Goal: Find contact information: Find contact information

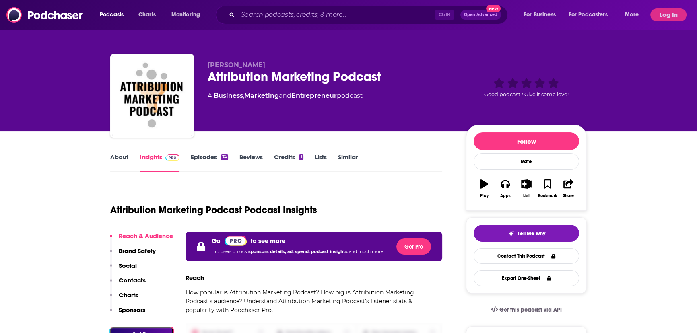
click at [662, 10] on button "Log In" at bounding box center [668, 14] width 36 height 13
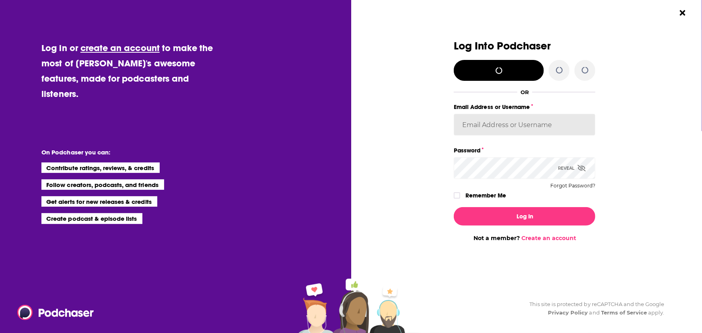
type input "[EMAIL_ADDRESS][DOMAIN_NAME]"
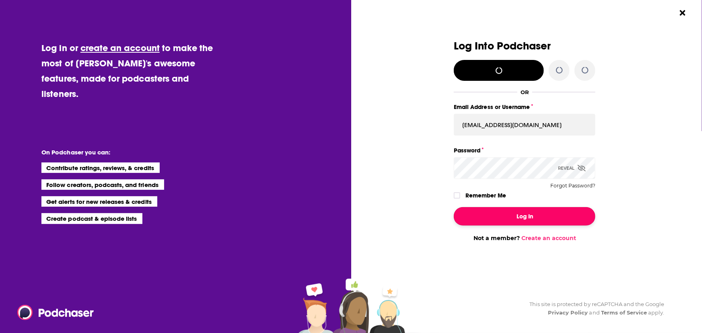
click at [522, 216] on button "Log In" at bounding box center [525, 216] width 142 height 19
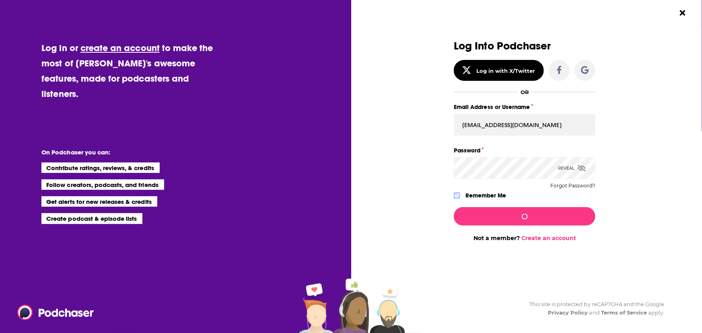
click at [456, 197] on icon "Dialog" at bounding box center [457, 195] width 5 height 5
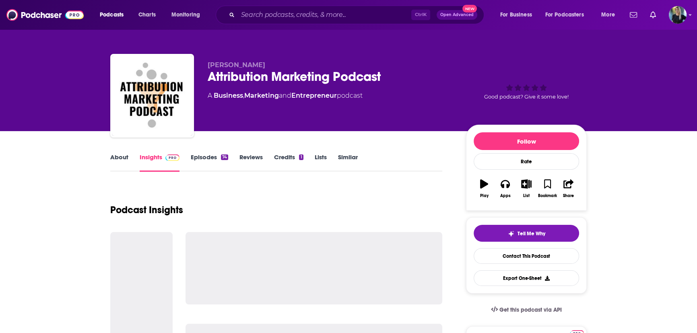
click at [205, 157] on link "Episodes 74" at bounding box center [209, 162] width 37 height 19
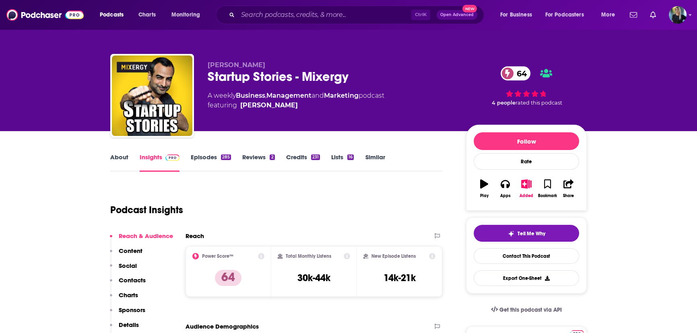
click at [217, 158] on link "Episodes 285" at bounding box center [211, 162] width 40 height 19
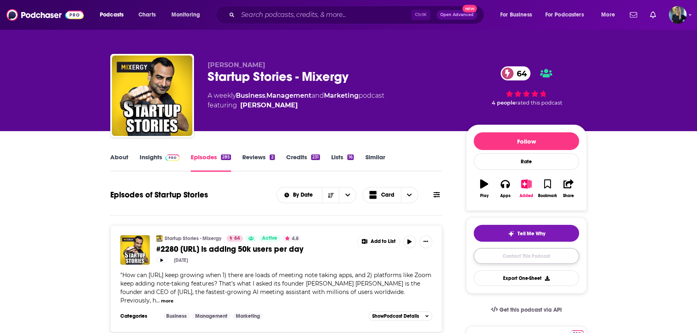
click at [522, 260] on link "Contact This Podcast" at bounding box center [526, 256] width 105 height 16
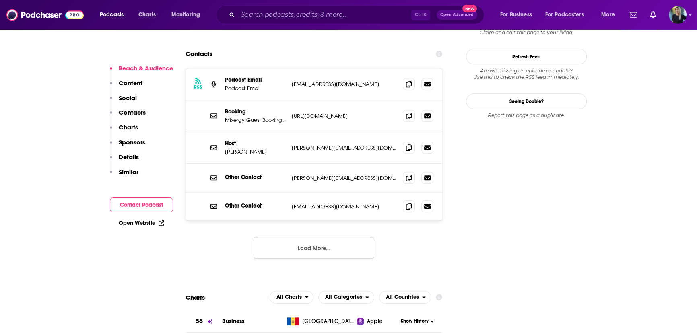
scroll to position [733, 0]
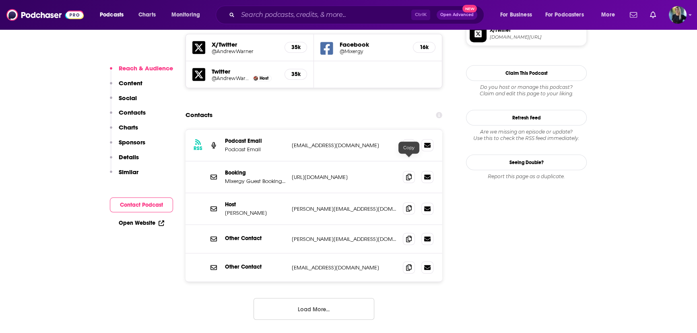
click at [406, 205] on icon at bounding box center [409, 208] width 6 height 6
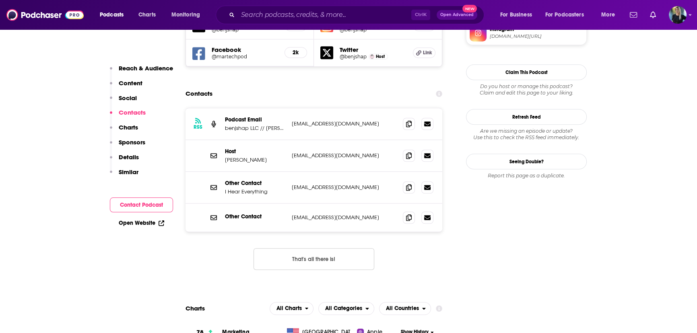
scroll to position [732, 0]
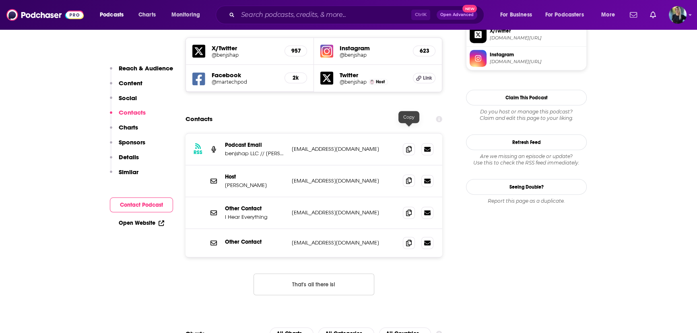
click at [409, 177] on icon at bounding box center [409, 180] width 6 height 6
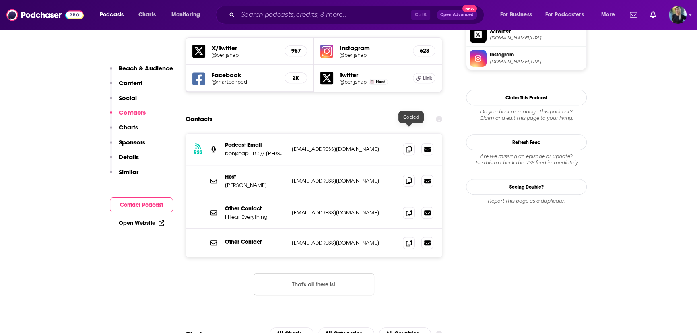
click at [409, 177] on icon at bounding box center [409, 180] width 6 height 6
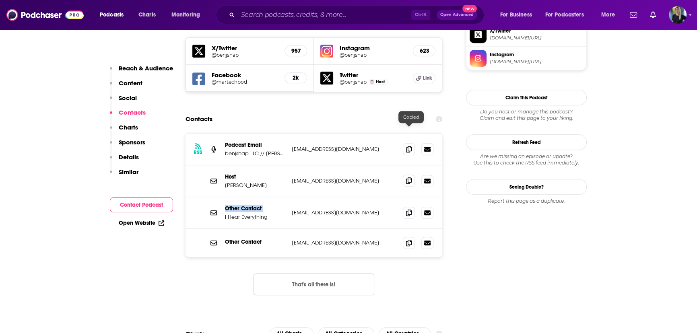
click at [409, 177] on icon at bounding box center [409, 180] width 6 height 6
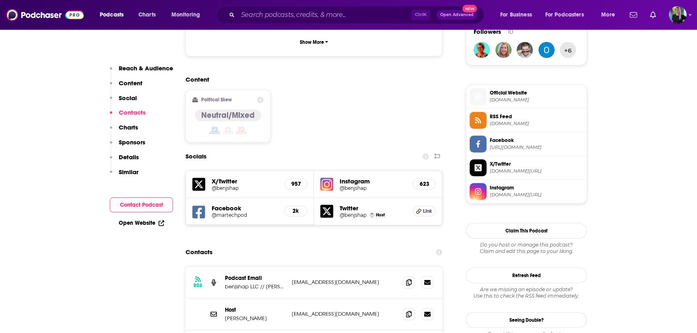
scroll to position [671, 0]
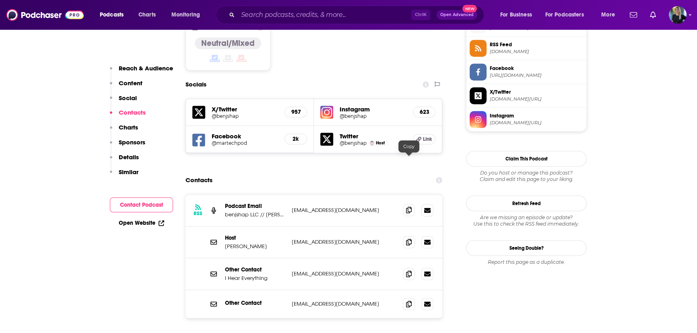
click at [407, 207] on icon at bounding box center [409, 210] width 6 height 6
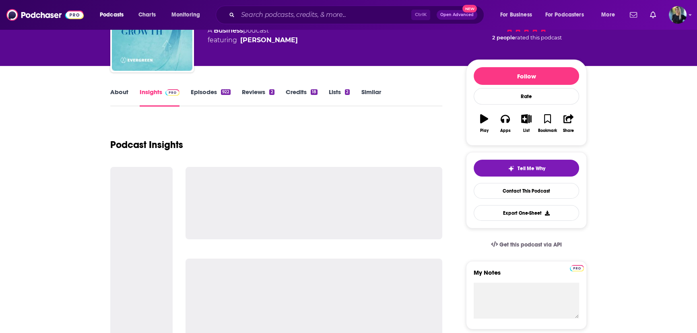
scroll to position [1, 0]
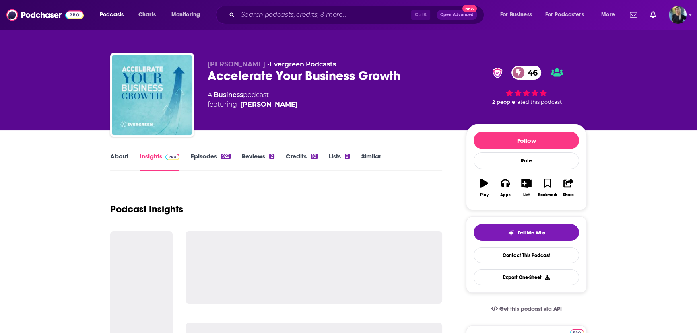
click at [209, 164] on link "Episodes 922" at bounding box center [211, 162] width 40 height 19
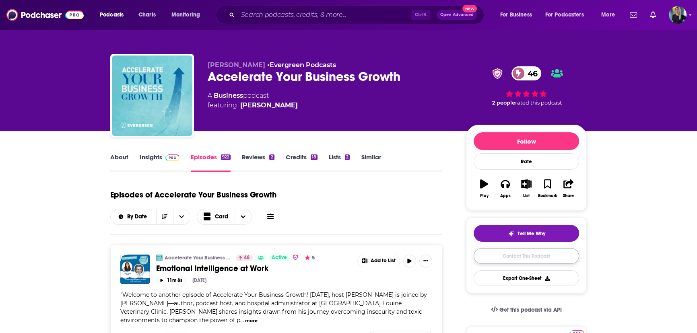
click at [529, 259] on link "Contact This Podcast" at bounding box center [526, 256] width 105 height 16
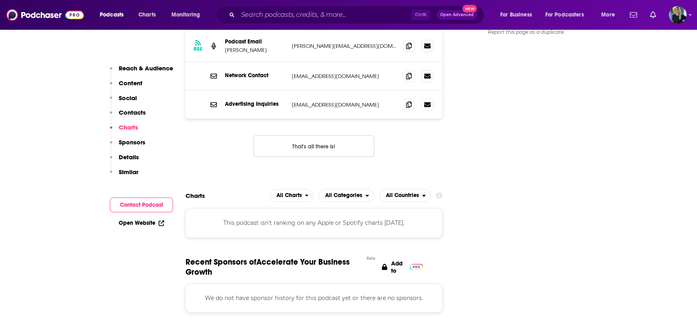
scroll to position [759, 0]
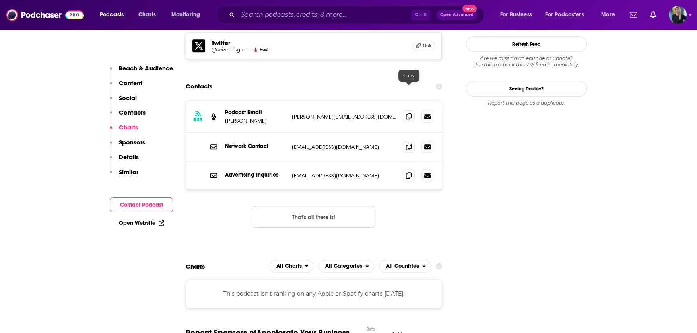
click at [409, 113] on icon at bounding box center [409, 116] width 6 height 6
